Goal: Information Seeking & Learning: Learn about a topic

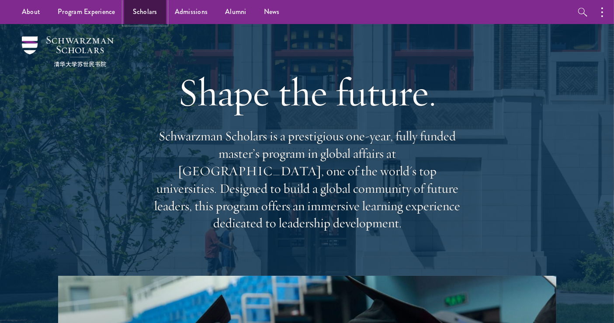
click at [141, 15] on link "Scholars" at bounding box center [145, 12] width 42 height 24
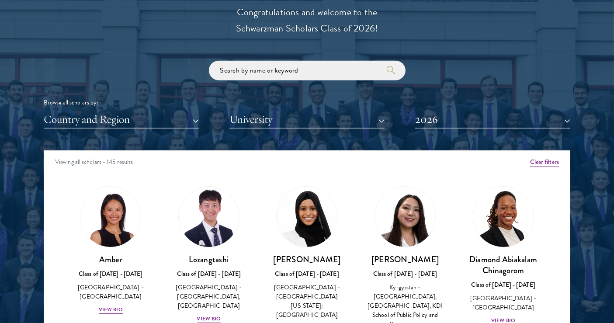
scroll to position [1018, 0]
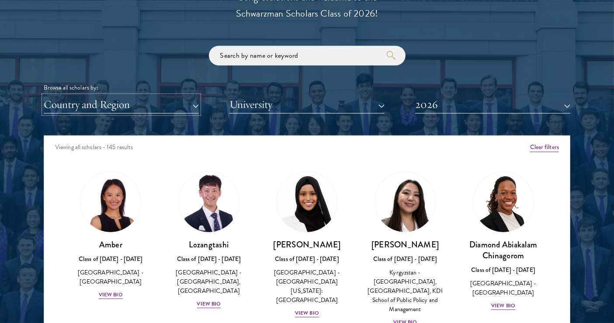
click at [180, 104] on button "Country and Region" at bounding box center [121, 105] width 155 height 18
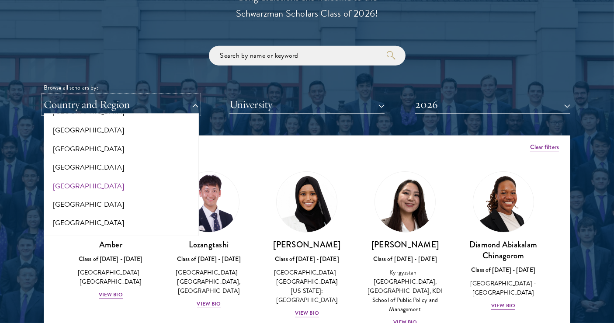
scroll to position [291, 0]
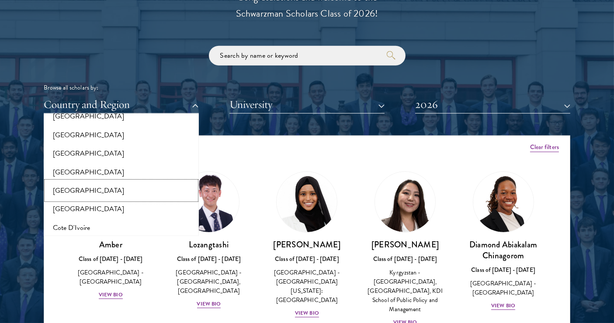
click at [66, 188] on button "[GEOGRAPHIC_DATA]" at bounding box center [121, 190] width 150 height 18
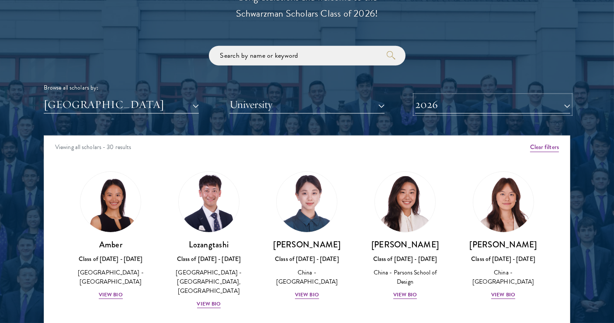
click at [442, 103] on button "2026" at bounding box center [492, 105] width 155 height 18
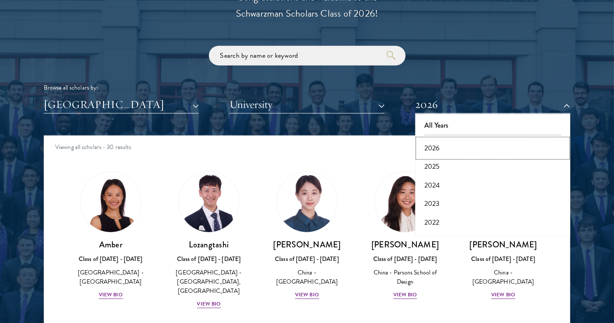
click at [429, 152] on button "2026" at bounding box center [493, 148] width 150 height 18
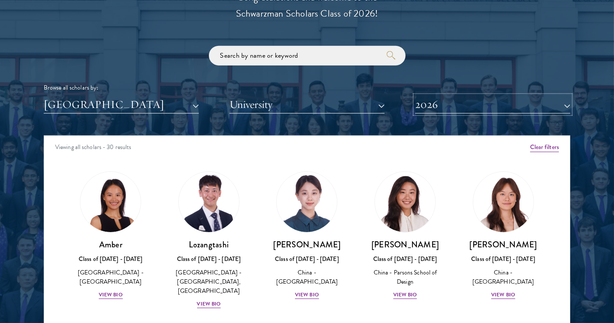
click at [449, 100] on button "2026" at bounding box center [492, 105] width 155 height 18
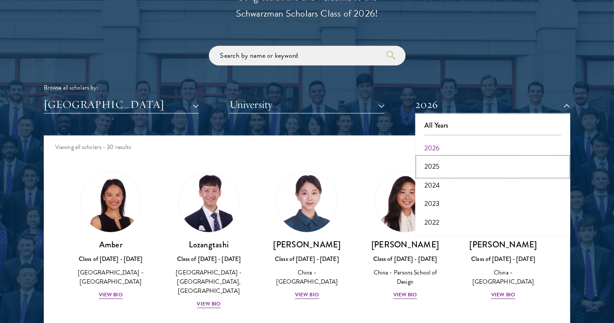
click at [442, 162] on button "2025" at bounding box center [493, 166] width 150 height 18
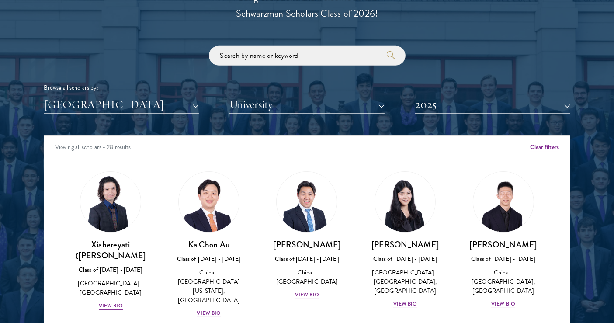
click at [15, 183] on div at bounding box center [307, 175] width 614 height 532
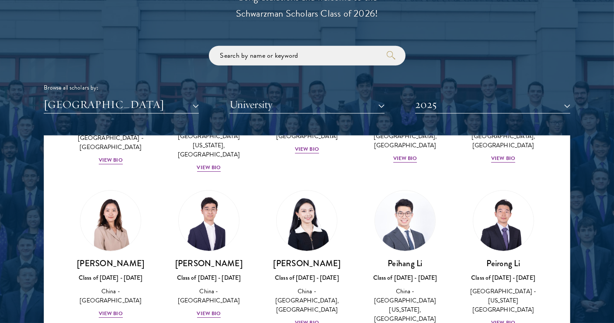
scroll to position [194, 0]
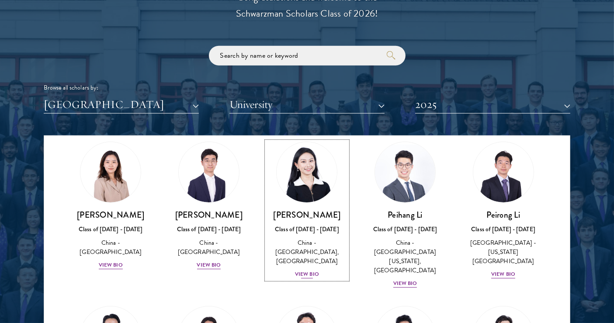
click at [308, 270] on div "View Bio" at bounding box center [307, 274] width 24 height 8
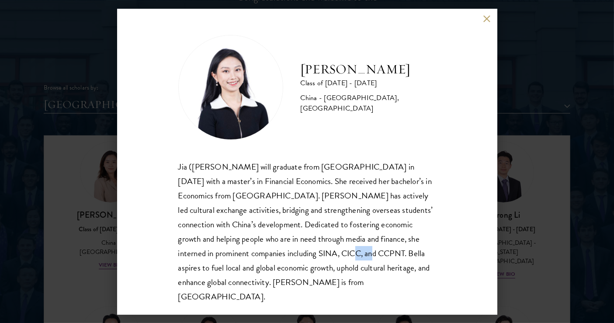
drag, startPoint x: 343, startPoint y: 252, endPoint x: 372, endPoint y: 254, distance: 28.9
click at [372, 254] on div "Jia ([PERSON_NAME] will graduate from [GEOGRAPHIC_DATA] in [DATE] with a master…" at bounding box center [307, 231] width 258 height 144
copy div "CCPNT"
click at [488, 16] on button at bounding box center [486, 18] width 7 height 7
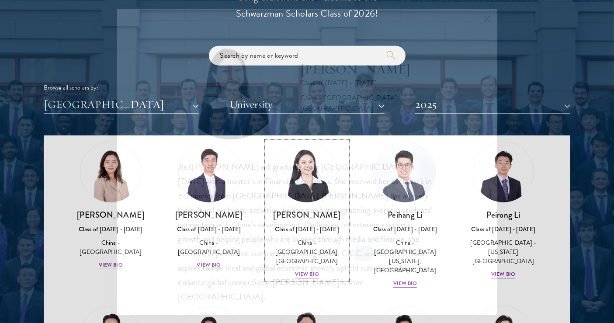
scroll to position [190, 0]
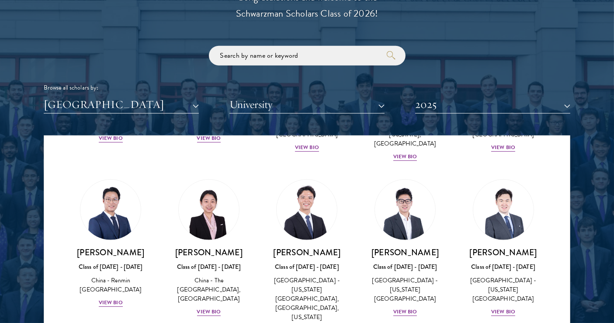
scroll to position [335, 0]
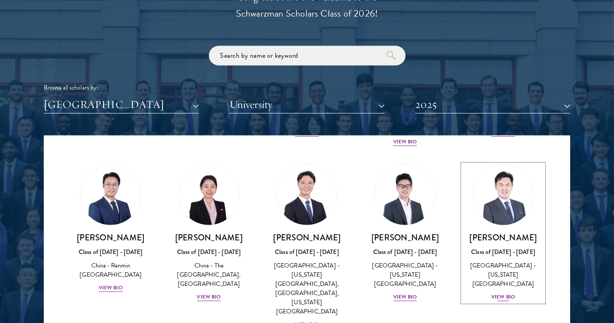
click at [494, 293] on div "View Bio" at bounding box center [503, 297] width 24 height 8
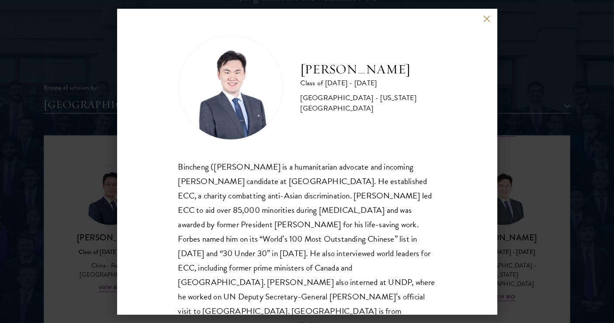
click at [486, 16] on button at bounding box center [486, 18] width 7 height 7
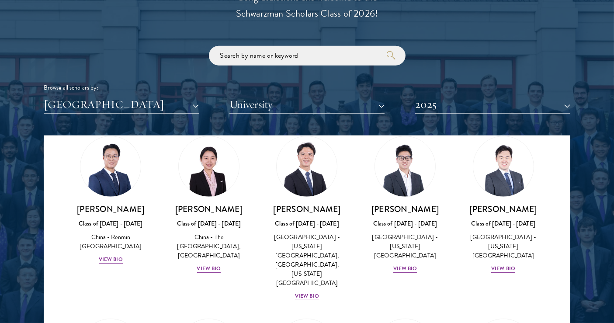
scroll to position [384, 0]
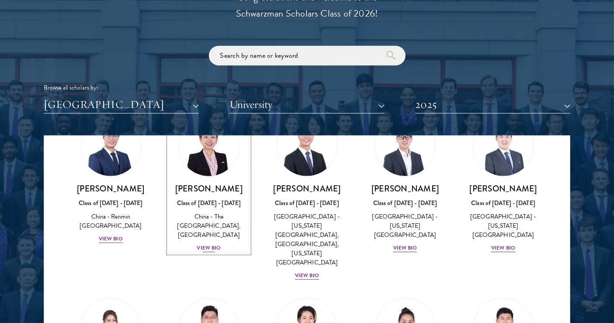
click at [200, 244] on div "View Bio" at bounding box center [209, 248] width 24 height 8
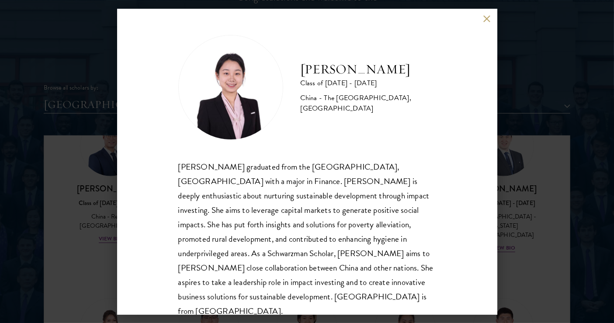
click at [490, 17] on button at bounding box center [486, 18] width 7 height 7
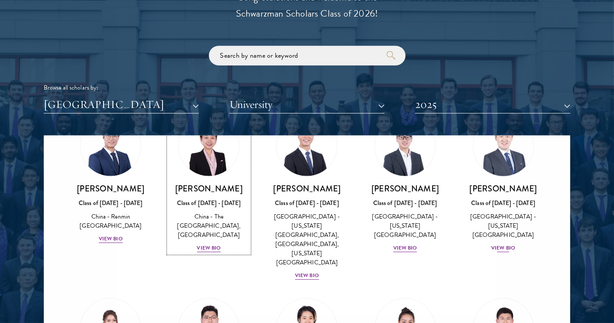
scroll to position [346, 0]
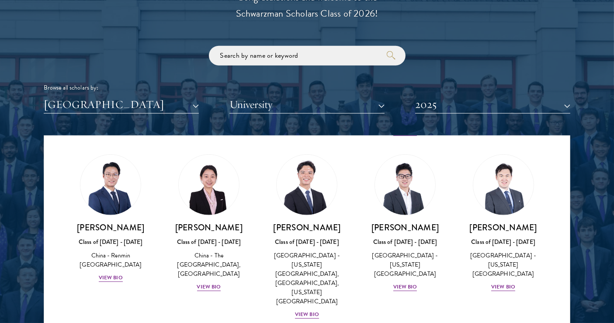
click at [547, 190] on div "Amber Class of [DATE] - [DATE] [GEOGRAPHIC_DATA] - [GEOGRAPHIC_DATA] View Bio C…" at bounding box center [306, 320] width 525 height 1010
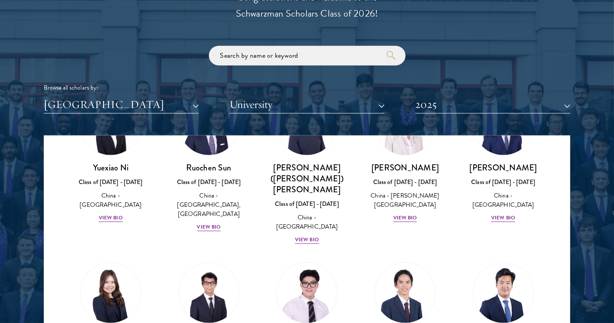
scroll to position [636, 0]
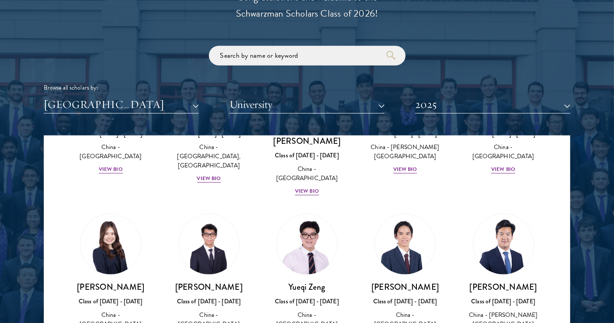
click at [63, 242] on div "[PERSON_NAME] Class of [DATE] - [DATE] [GEOGRAPHIC_DATA] - [GEOGRAPHIC_DATA] Vi…" at bounding box center [111, 278] width 98 height 146
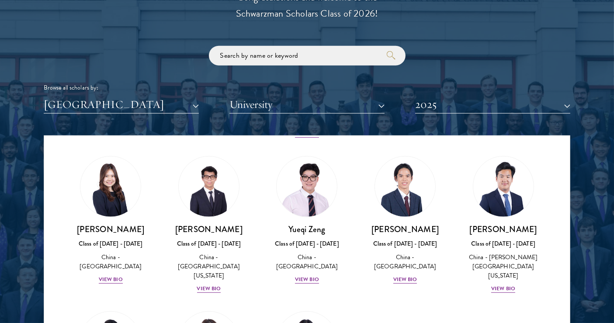
scroll to position [1116, 0]
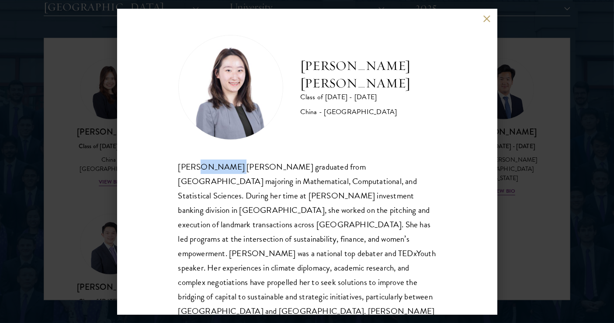
drag, startPoint x: 197, startPoint y: 165, endPoint x: 228, endPoint y: 163, distance: 31.1
click at [228, 163] on div "[PERSON_NAME] [PERSON_NAME] graduated from [GEOGRAPHIC_DATA] majoring in Mathem…" at bounding box center [307, 245] width 258 height 173
click at [242, 183] on div "[PERSON_NAME] [PERSON_NAME] graduated from [GEOGRAPHIC_DATA] majoring in Mathem…" at bounding box center [307, 245] width 258 height 173
click at [487, 17] on button at bounding box center [486, 18] width 7 height 7
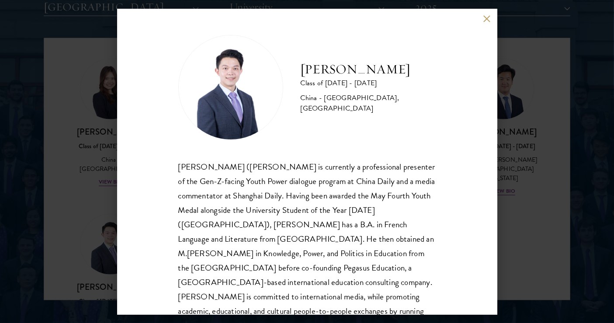
click at [483, 20] on button at bounding box center [486, 18] width 7 height 7
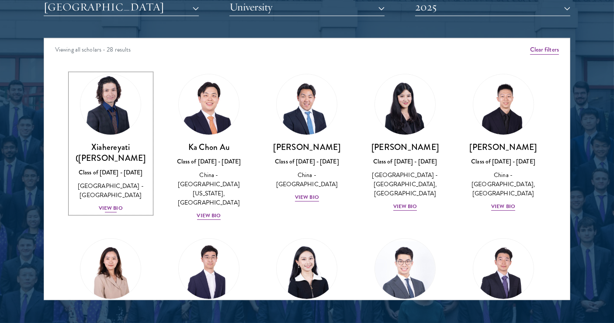
click at [103, 204] on div "View Bio" at bounding box center [111, 208] width 24 height 8
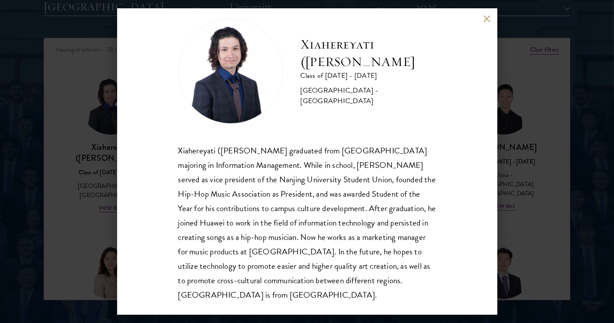
scroll to position [30, 0]
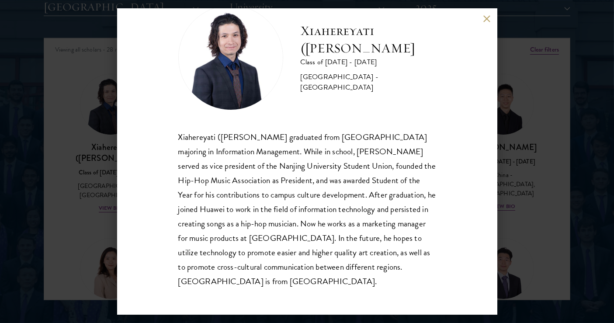
click at [487, 17] on button at bounding box center [486, 18] width 7 height 7
